Goal: Task Accomplishment & Management: Manage account settings

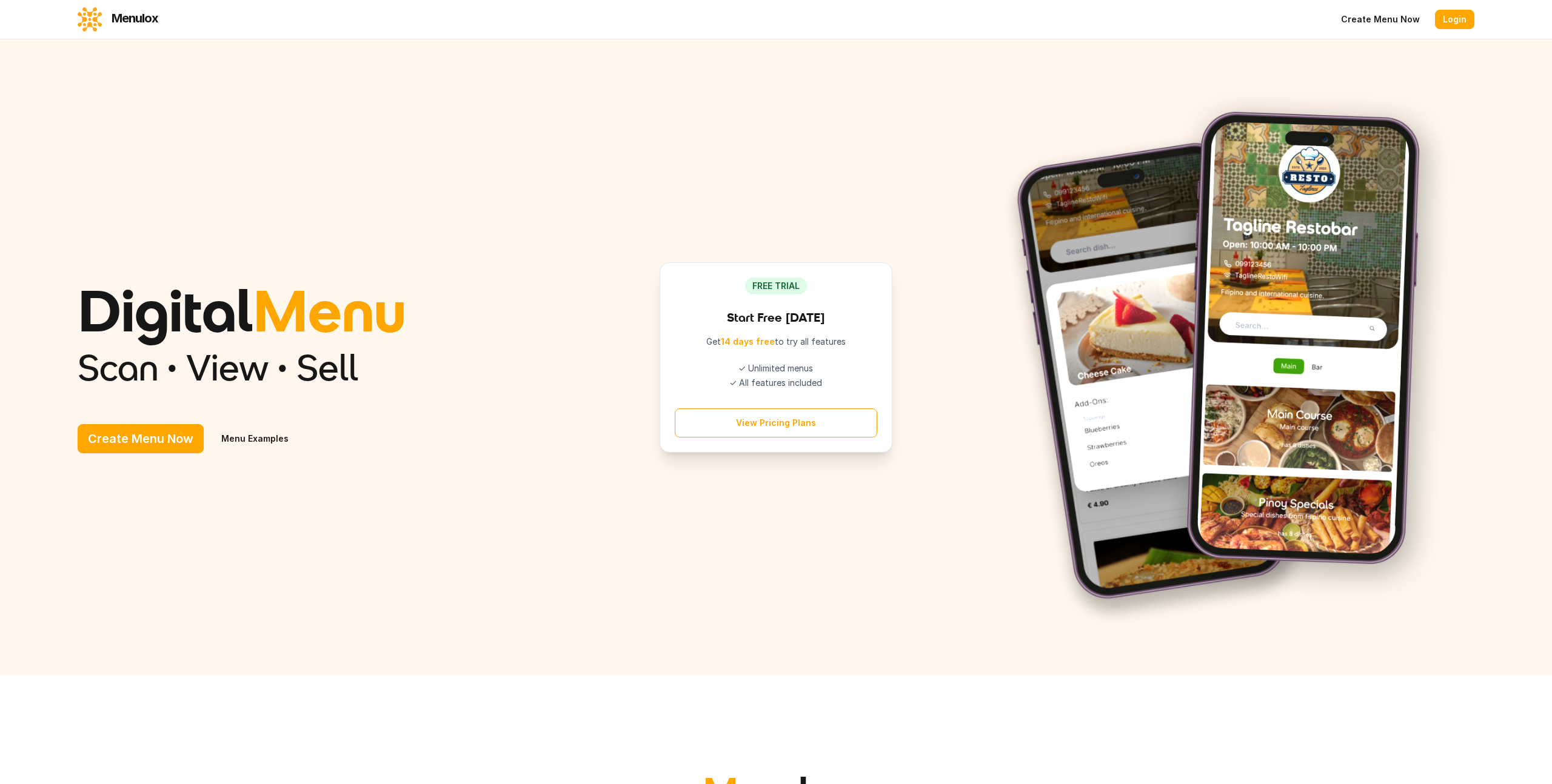
click at [1455, 18] on link "Login" at bounding box center [1454, 19] width 39 height 20
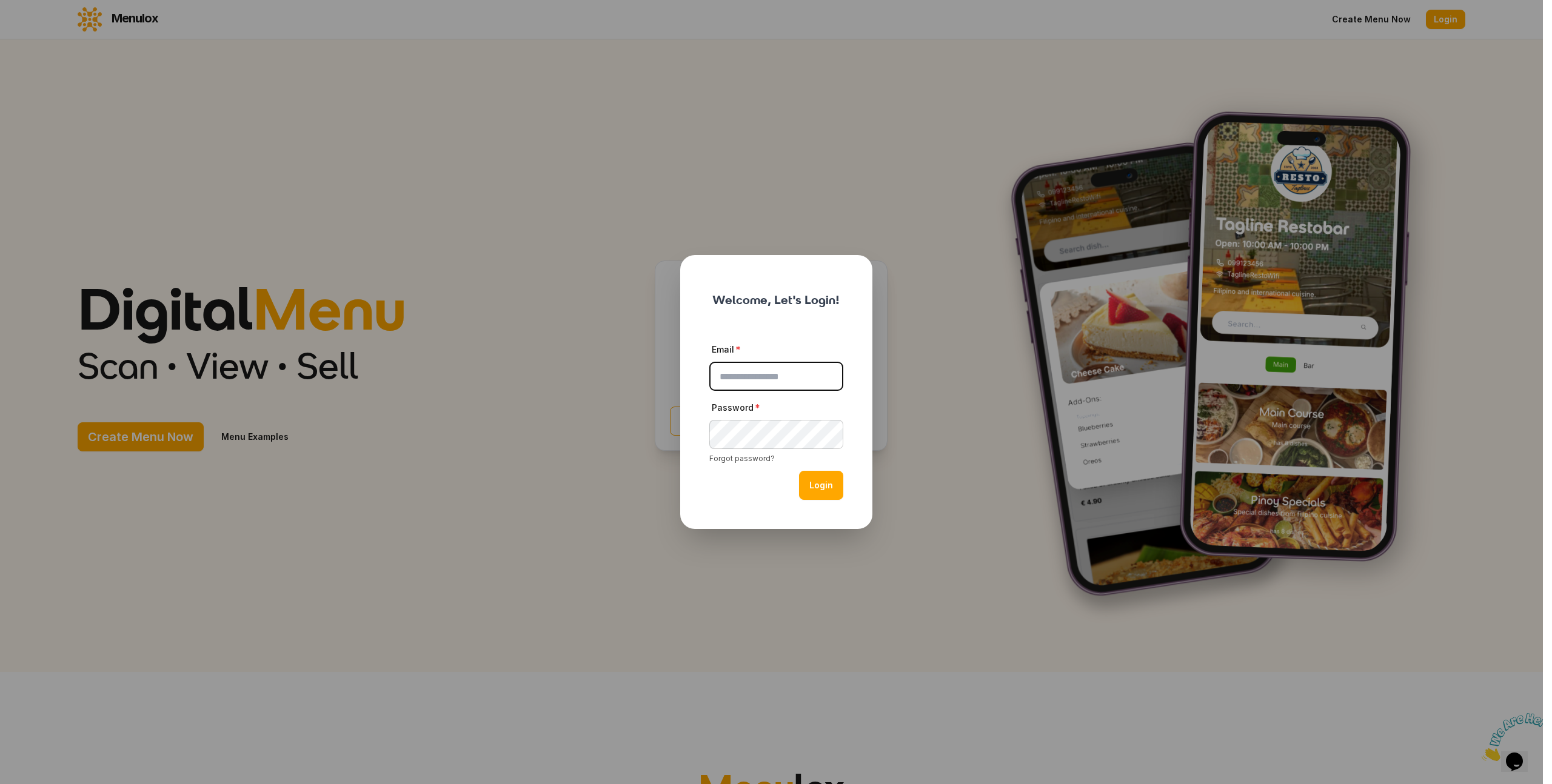
click at [763, 382] on input "Email" at bounding box center [776, 376] width 134 height 29
click at [763, 381] on input "Email" at bounding box center [776, 376] width 134 height 29
paste input "**********"
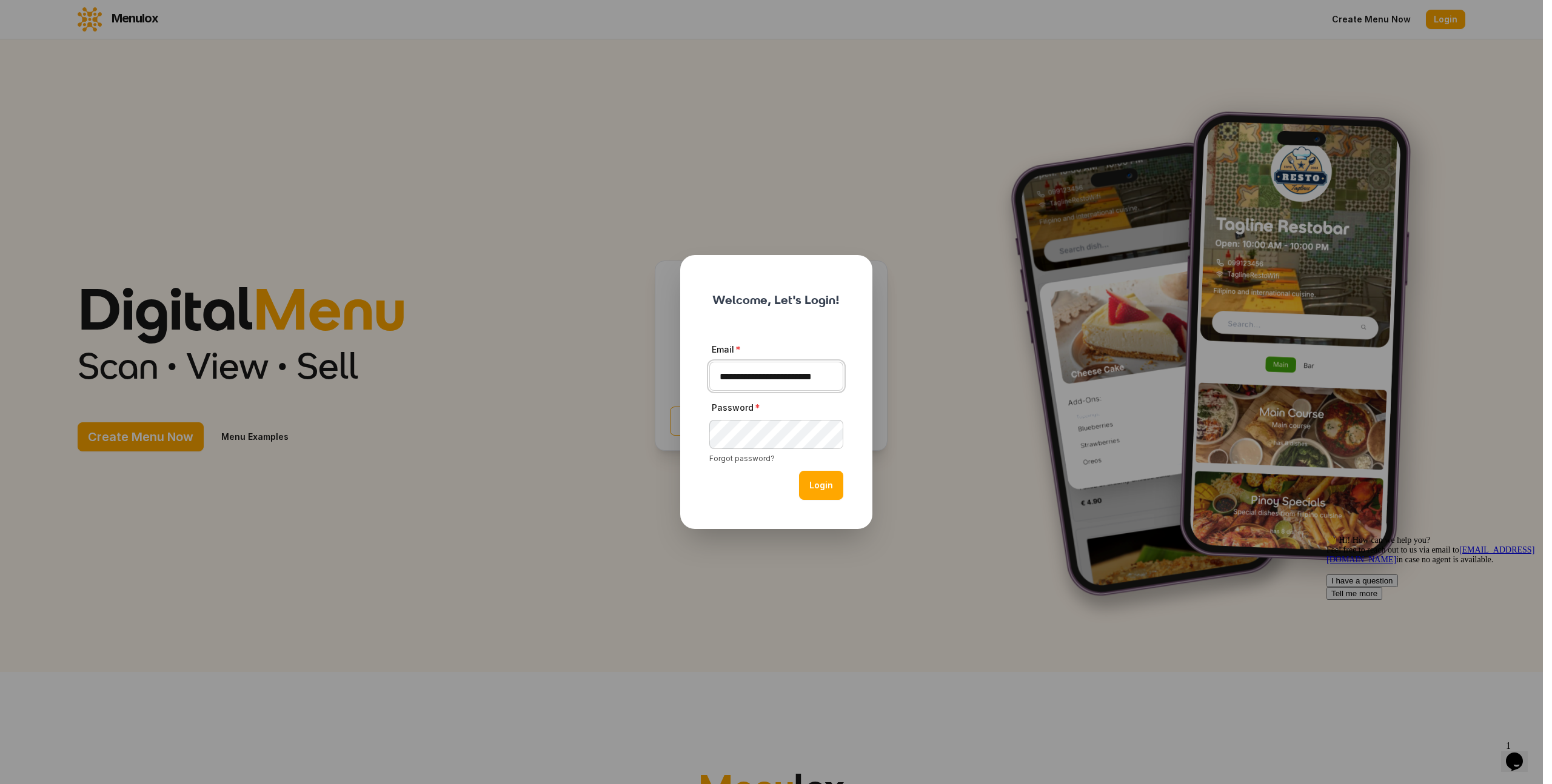
type input "**********"
click at [817, 478] on button "Login" at bounding box center [821, 485] width 44 height 29
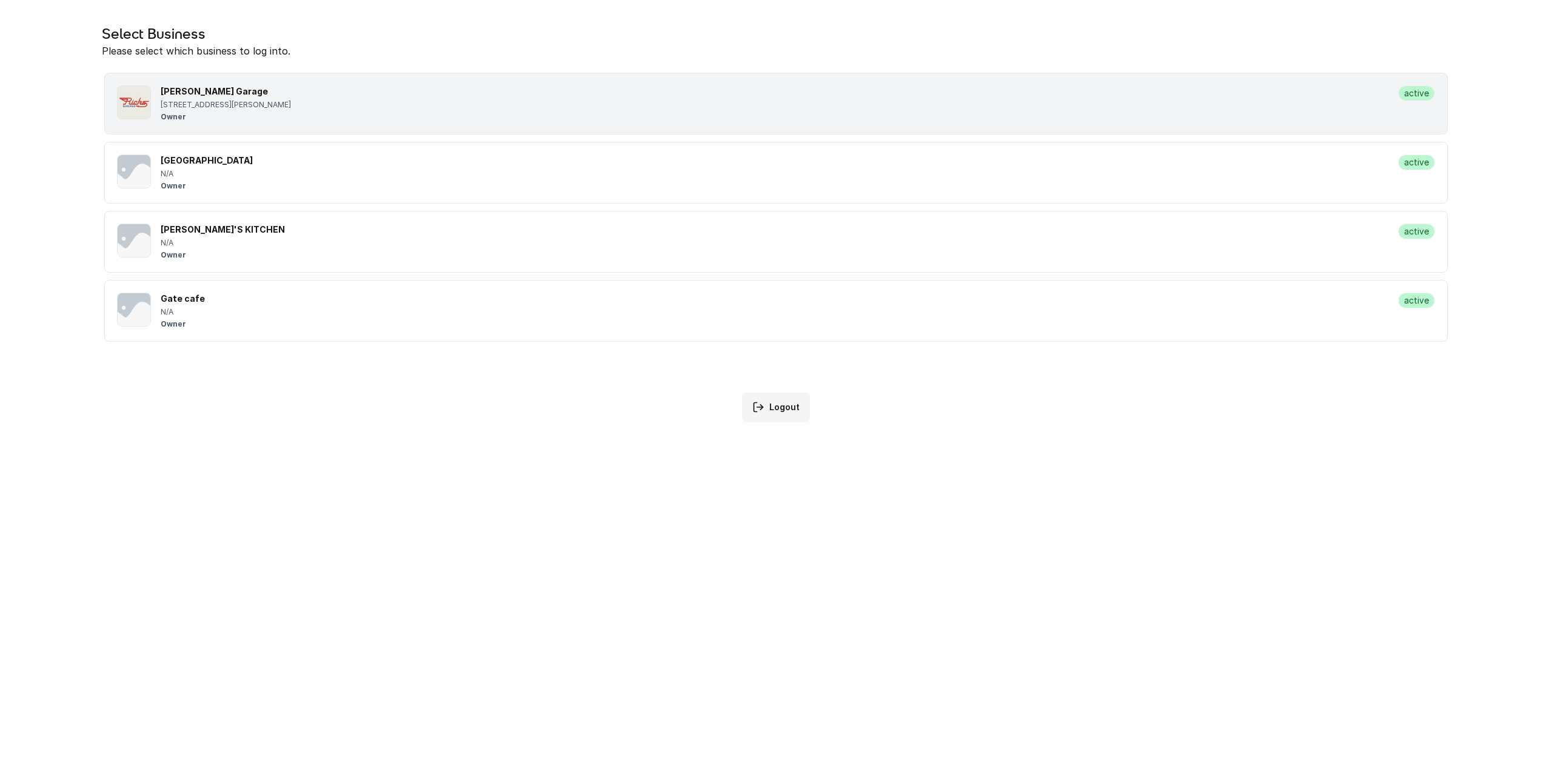
click at [531, 124] on li "Ricks Garage 14-16 Margaret Street, Palmwoods Owner active" at bounding box center [776, 104] width 1343 height 62
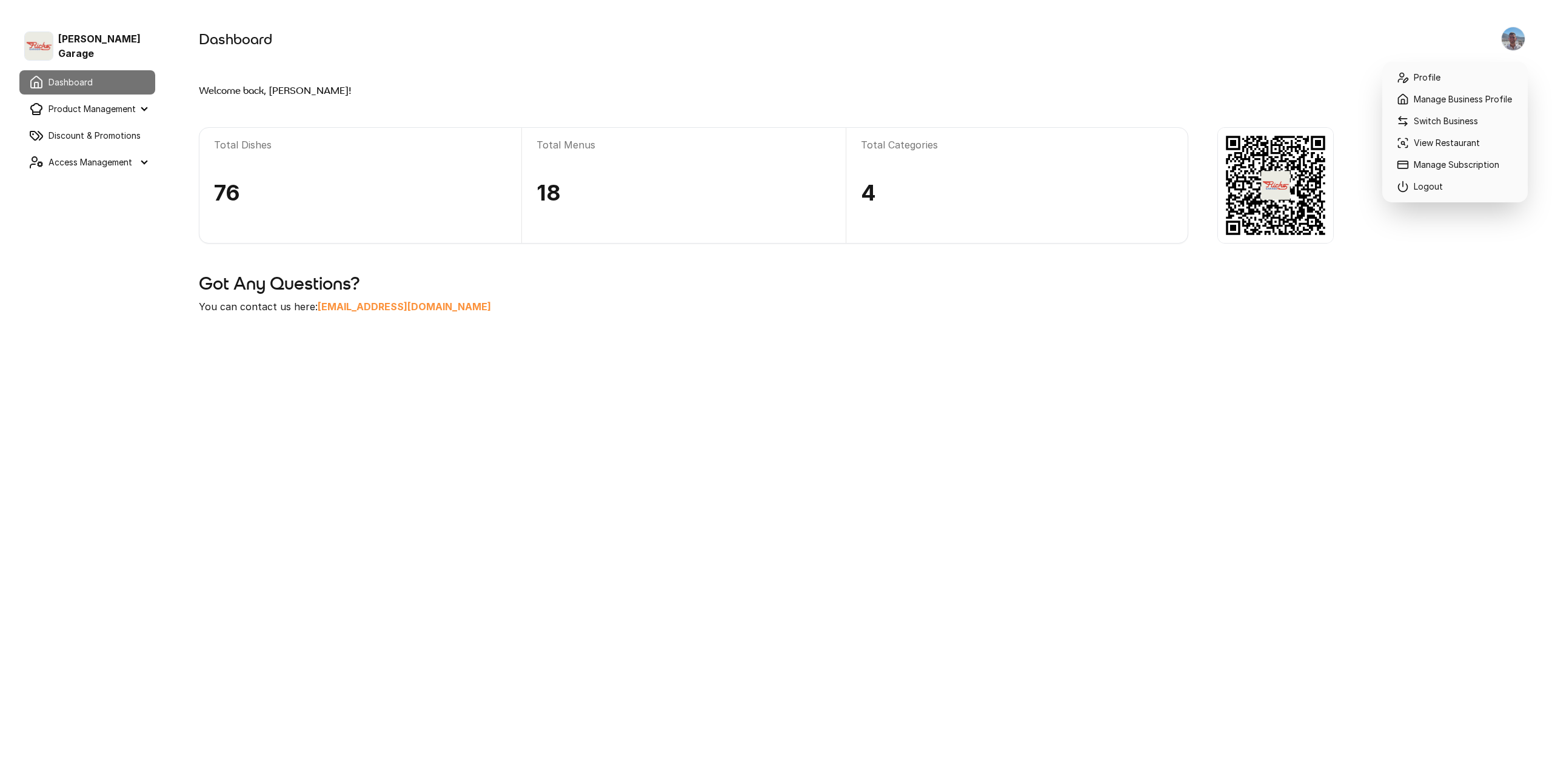
click at [1515, 46] on img at bounding box center [1513, 38] width 23 height 23
click at [1437, 187] on link "Logout" at bounding box center [1454, 187] width 135 height 22
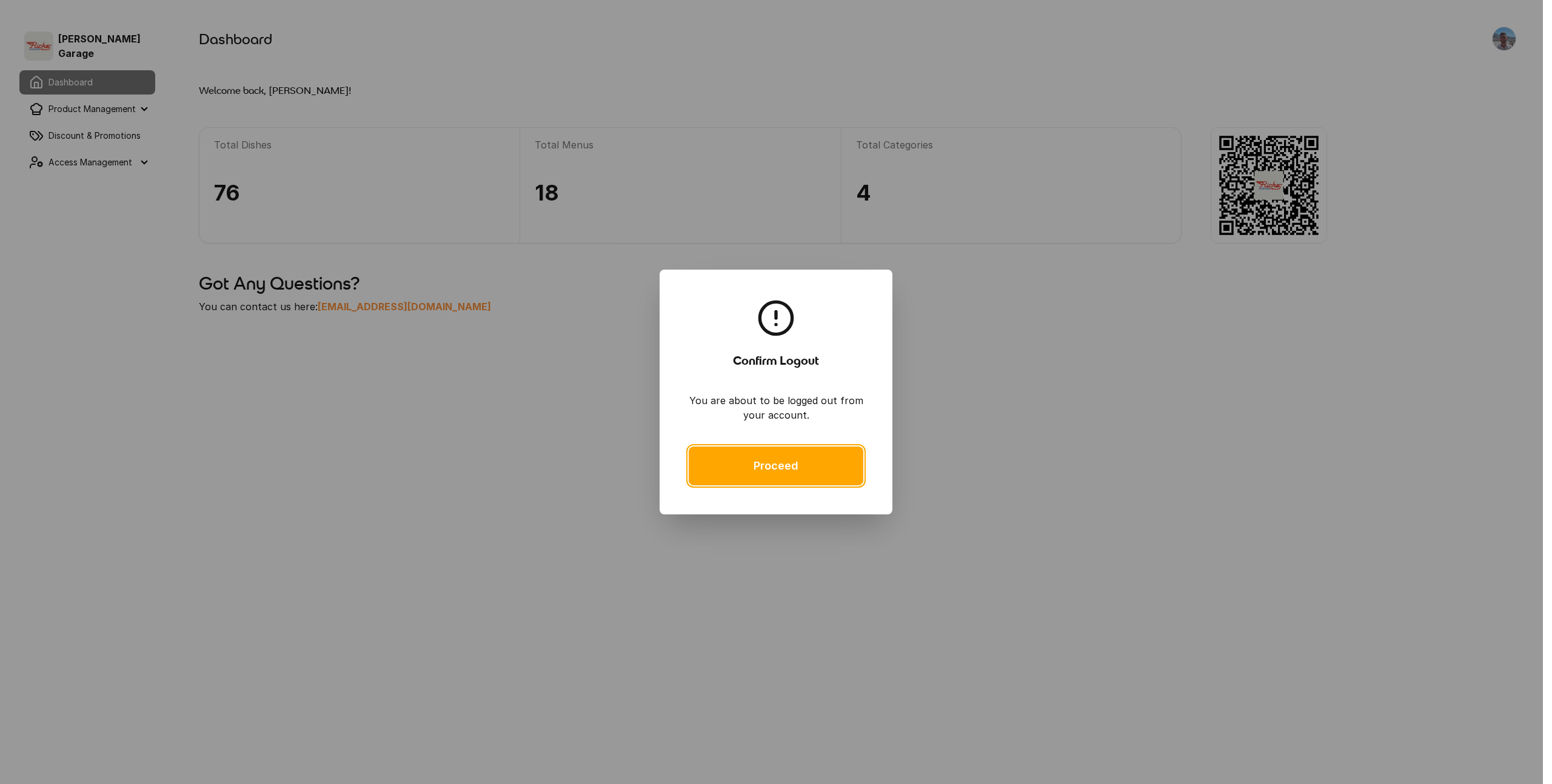
click at [798, 480] on link "Proceed" at bounding box center [776, 466] width 175 height 39
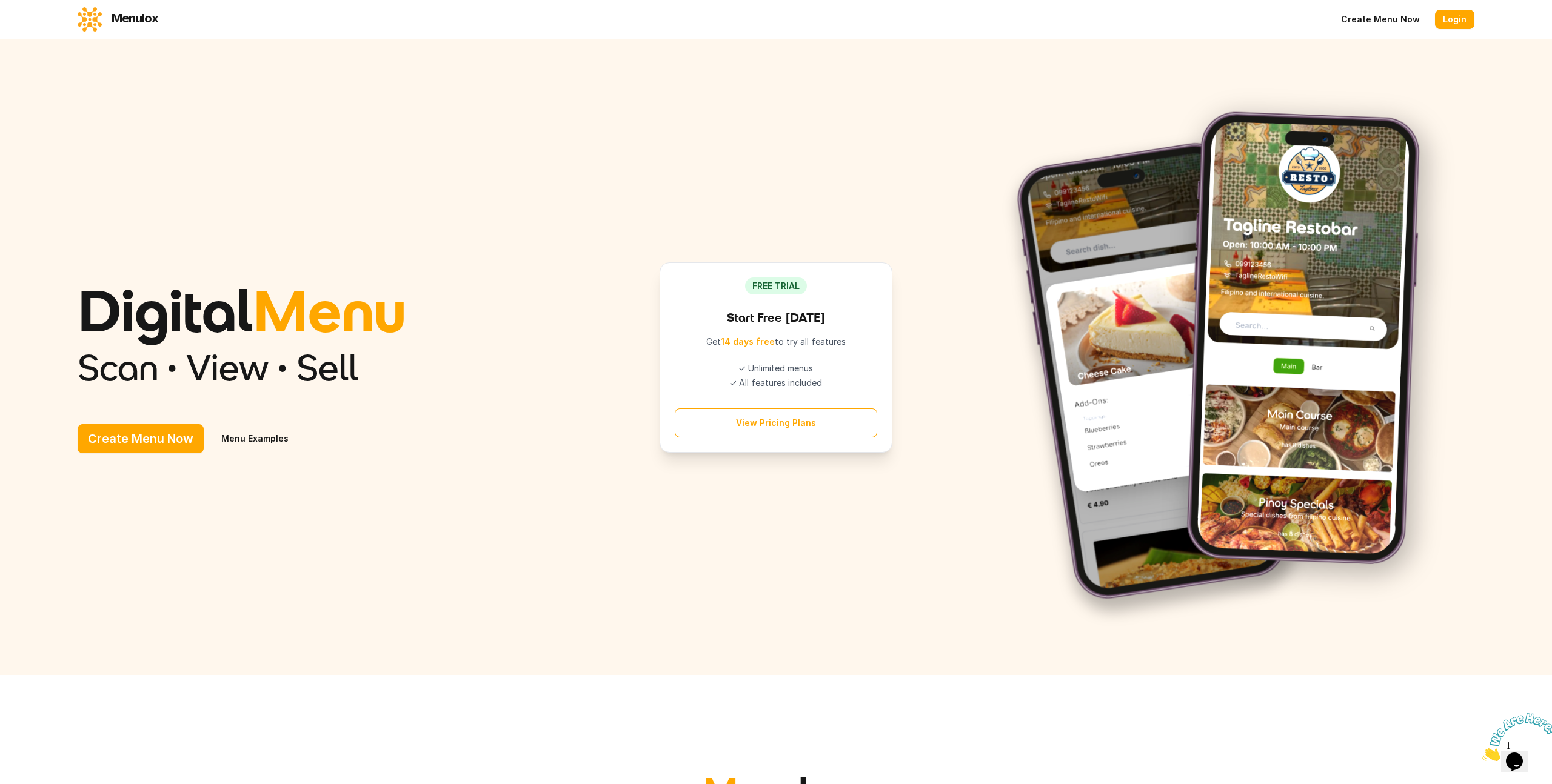
click at [1444, 19] on link "Login" at bounding box center [1454, 19] width 39 height 20
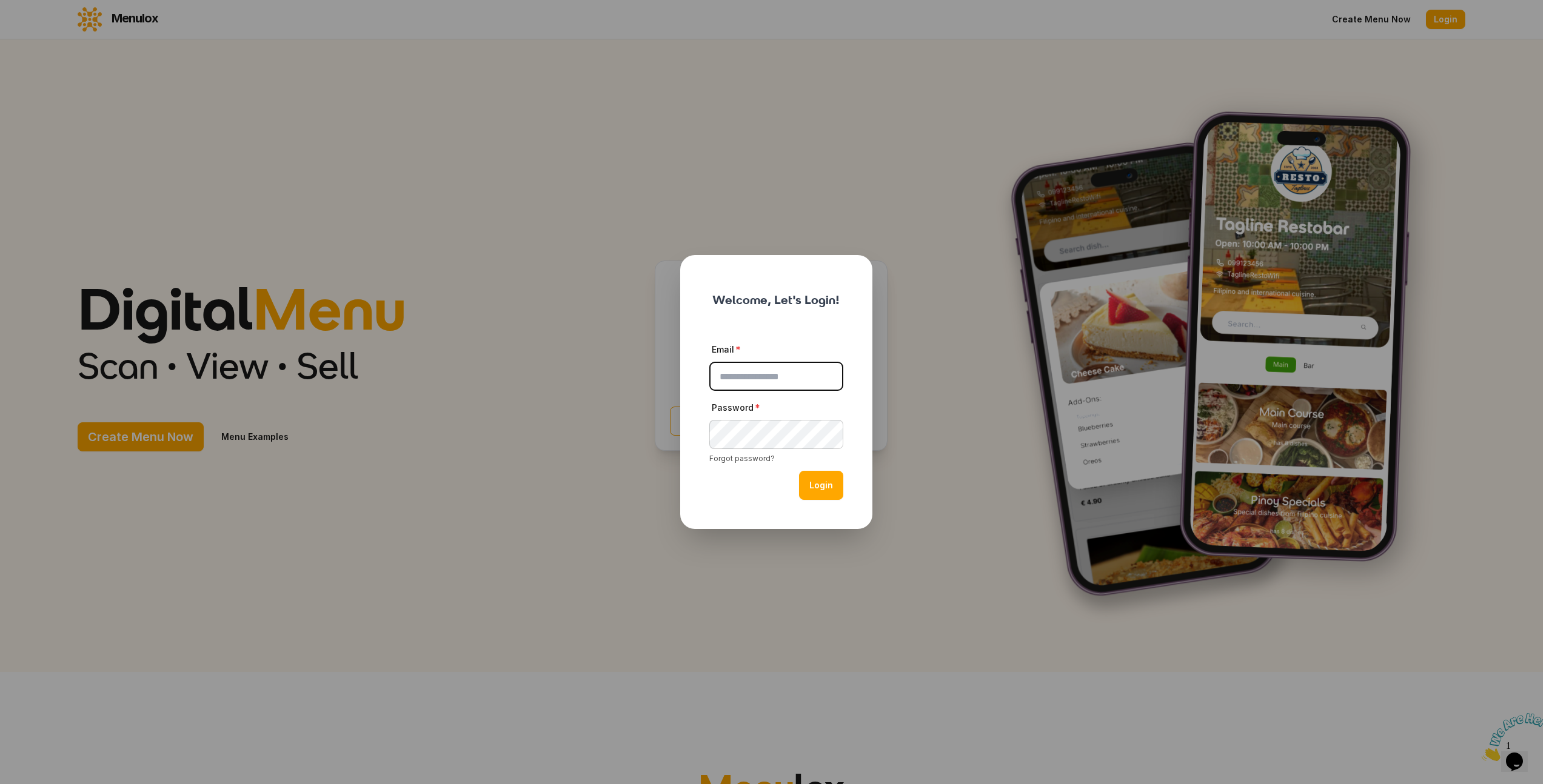
click at [774, 377] on input "Email" at bounding box center [776, 376] width 134 height 29
type input "**********"
click at [826, 483] on button "Login" at bounding box center [821, 485] width 44 height 29
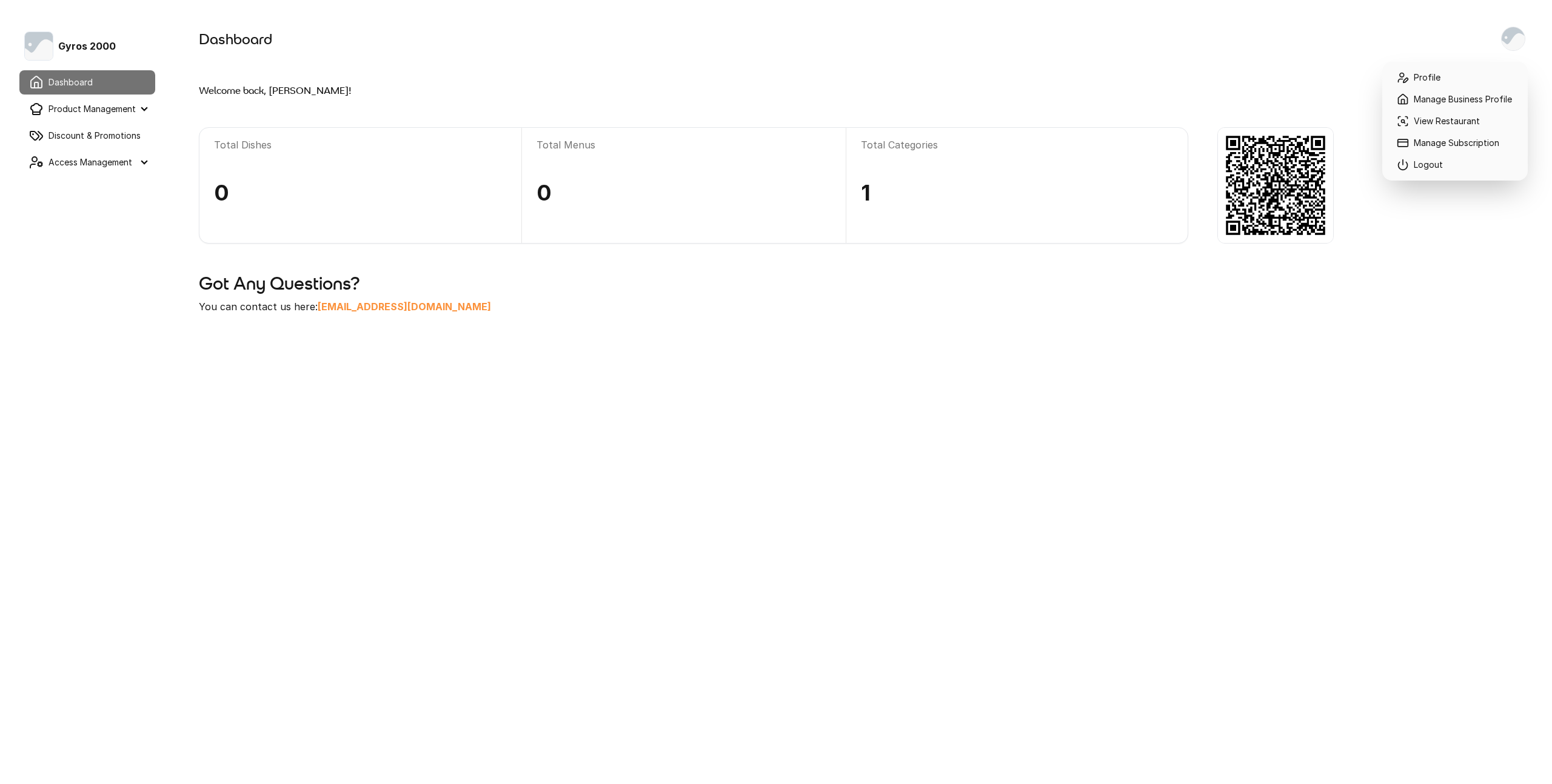
click at [1510, 24] on div "Profile Manage Business Profile View Restaurant Manage Subscription Logout" at bounding box center [1512, 39] width 29 height 30
click at [1449, 144] on link "Manage Subscription" at bounding box center [1454, 143] width 135 height 22
